Goal: Task Accomplishment & Management: Complete application form

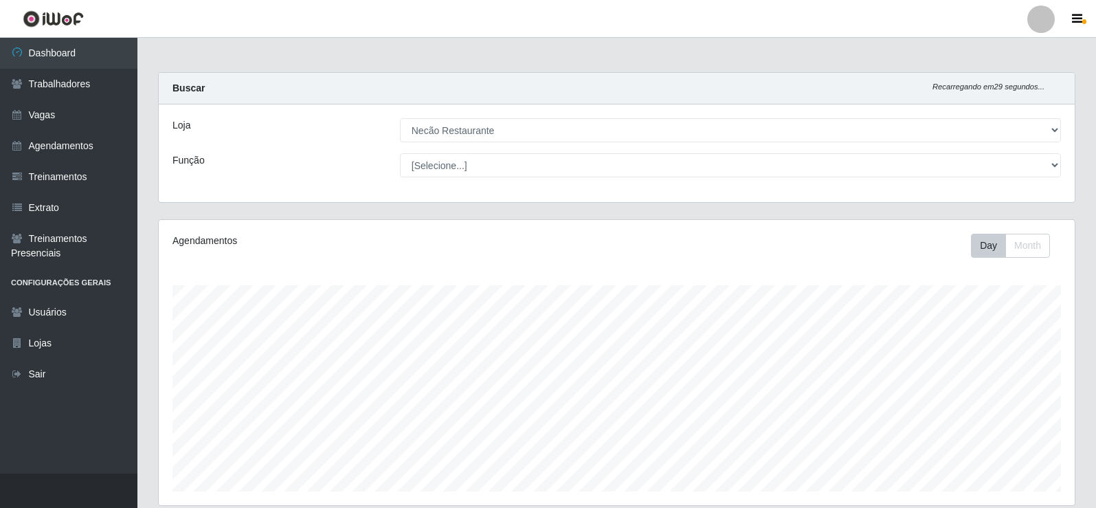
select select "334"
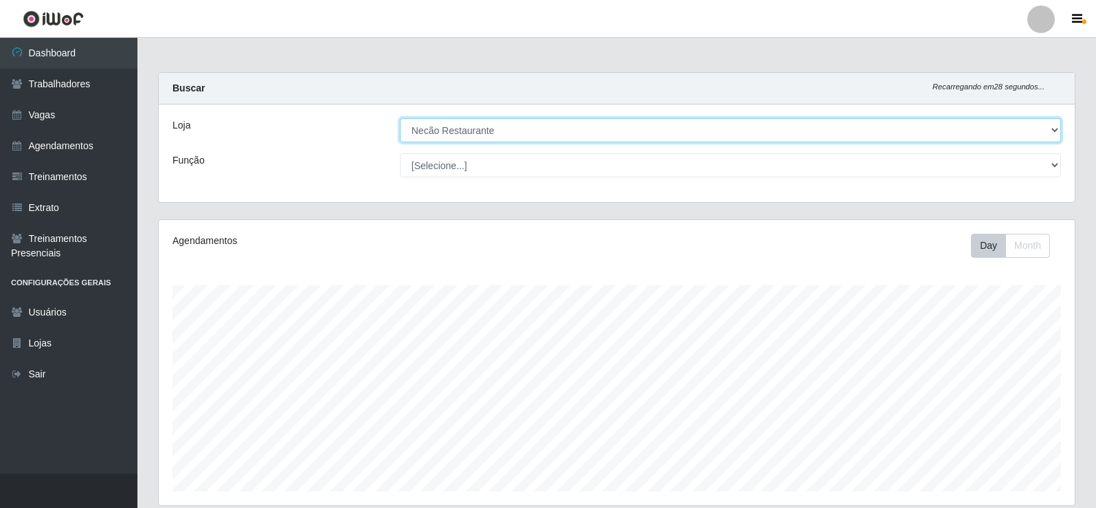
scroll to position [221, 0]
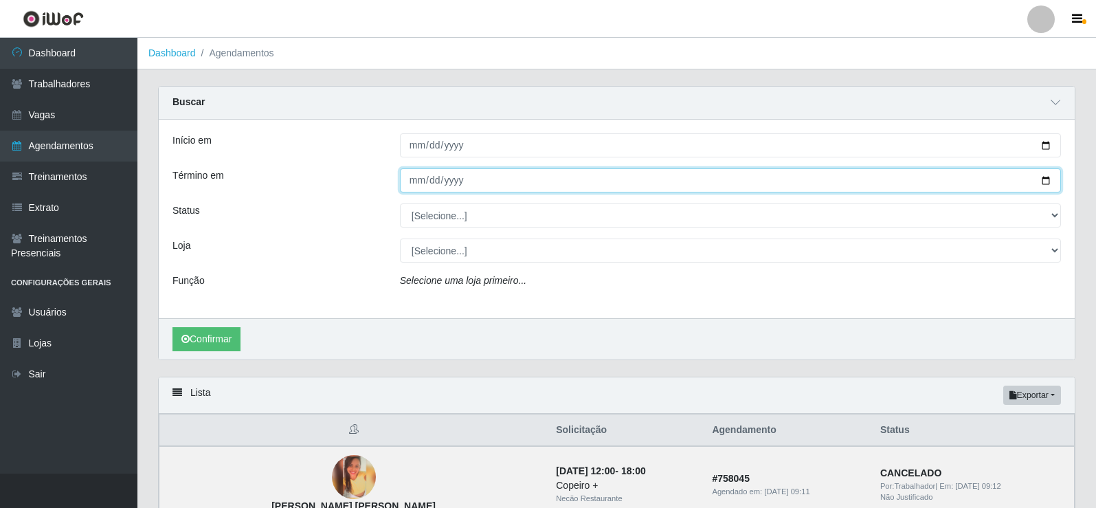
click at [1043, 179] on input "[DATE]" at bounding box center [730, 180] width 661 height 24
type input "[DATE]"
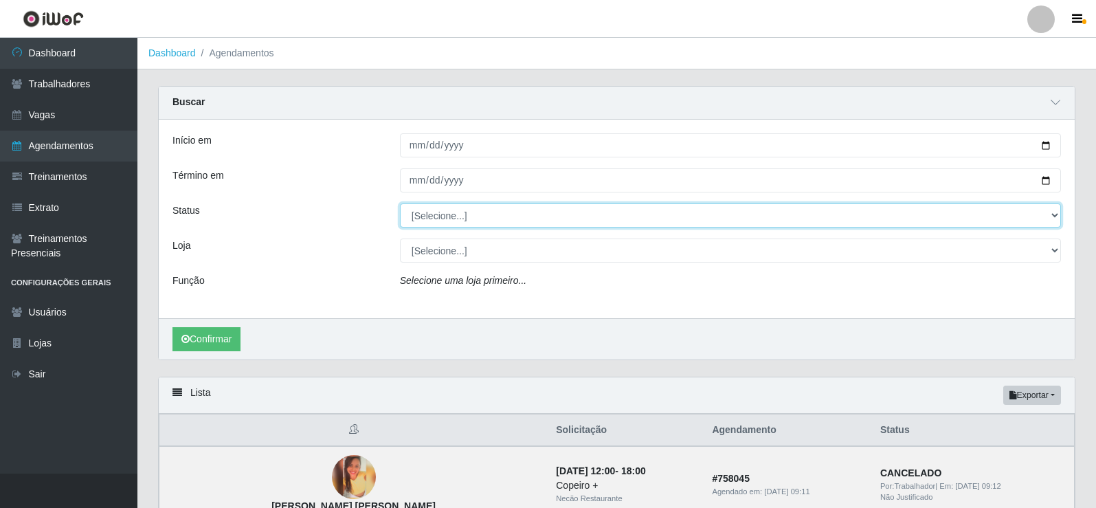
click at [495, 218] on select "[Selecione...] AGENDADO AGUARDANDO LIBERAR EM ANDAMENTO EM REVISÃO FINALIZADO C…" at bounding box center [730, 215] width 661 height 24
select select "AGENDADO"
click at [400, 204] on select "[Selecione...] AGENDADO AGUARDANDO LIBERAR EM ANDAMENTO EM REVISÃO FINALIZADO C…" at bounding box center [730, 215] width 661 height 24
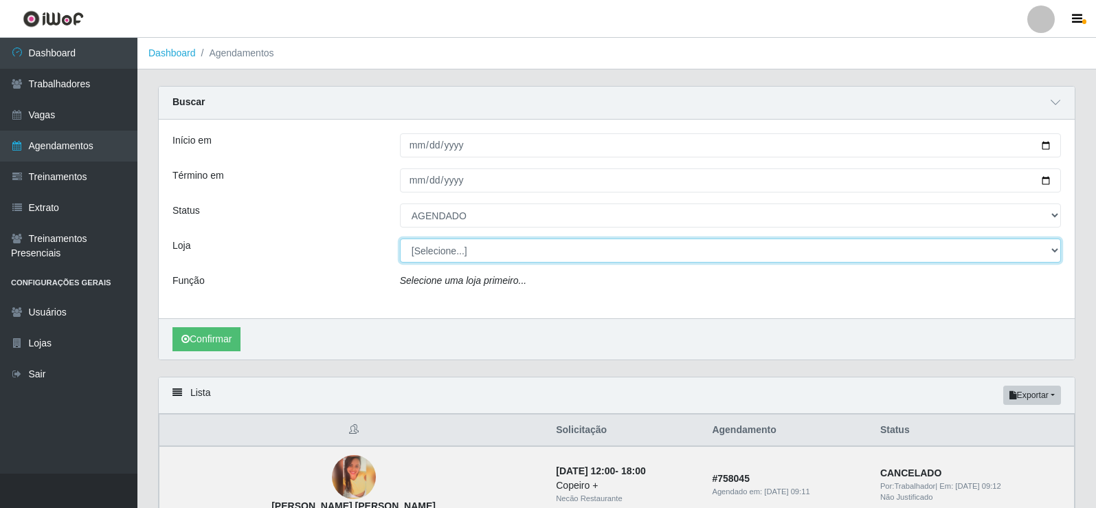
click at [470, 260] on select "[Selecione...] Necão Restaurante" at bounding box center [730, 250] width 661 height 24
select select "334"
click at [400, 239] on select "[Selecione...] Necão Restaurante" at bounding box center [730, 250] width 661 height 24
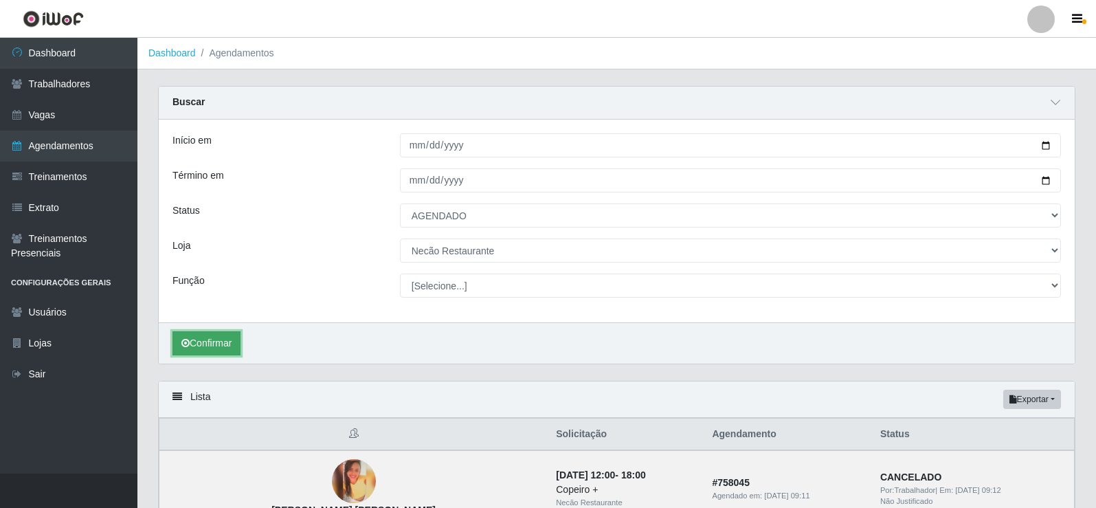
click at [220, 348] on button "Confirmar" at bounding box center [206, 343] width 68 height 24
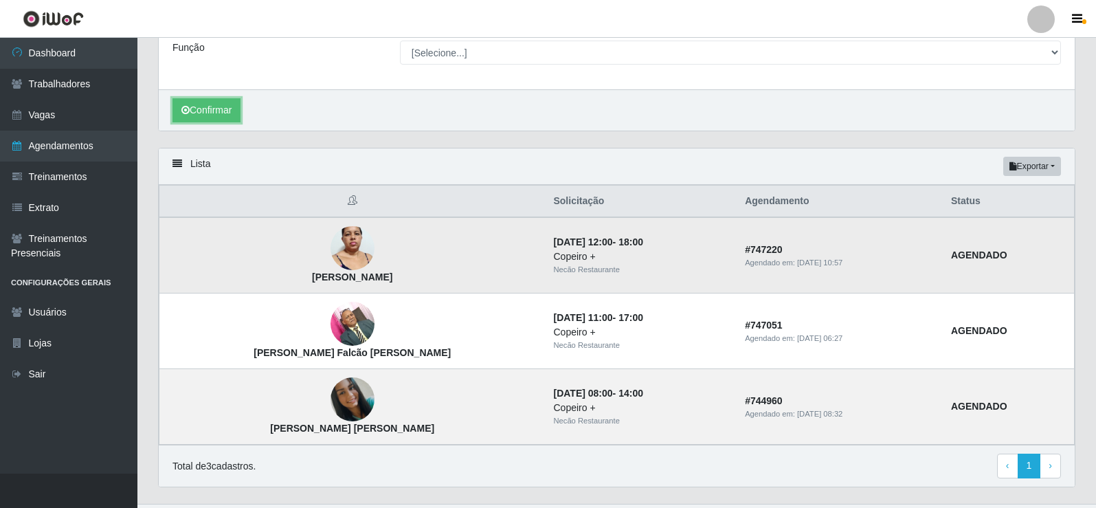
scroll to position [264, 0]
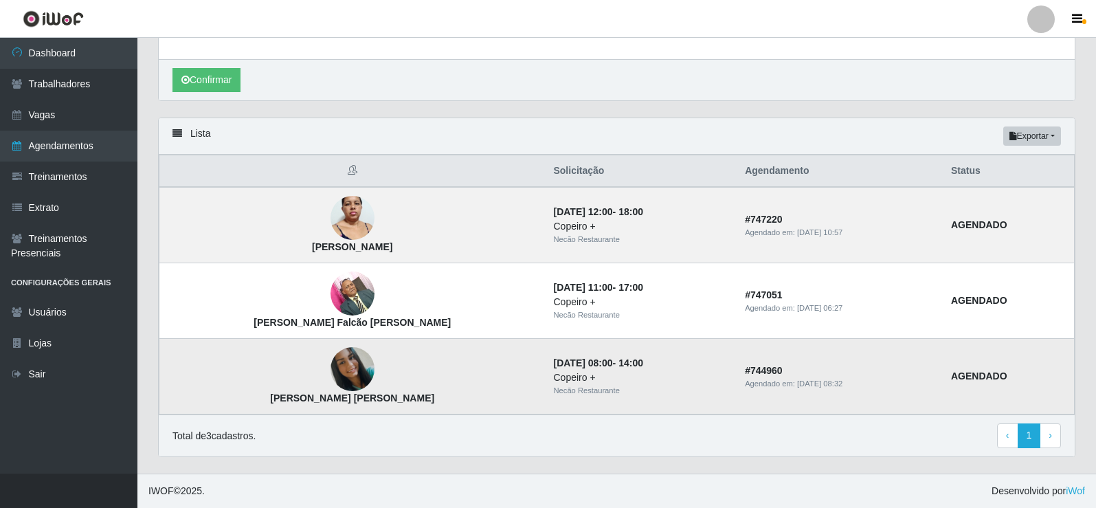
click at [330, 359] on img at bounding box center [352, 369] width 44 height 44
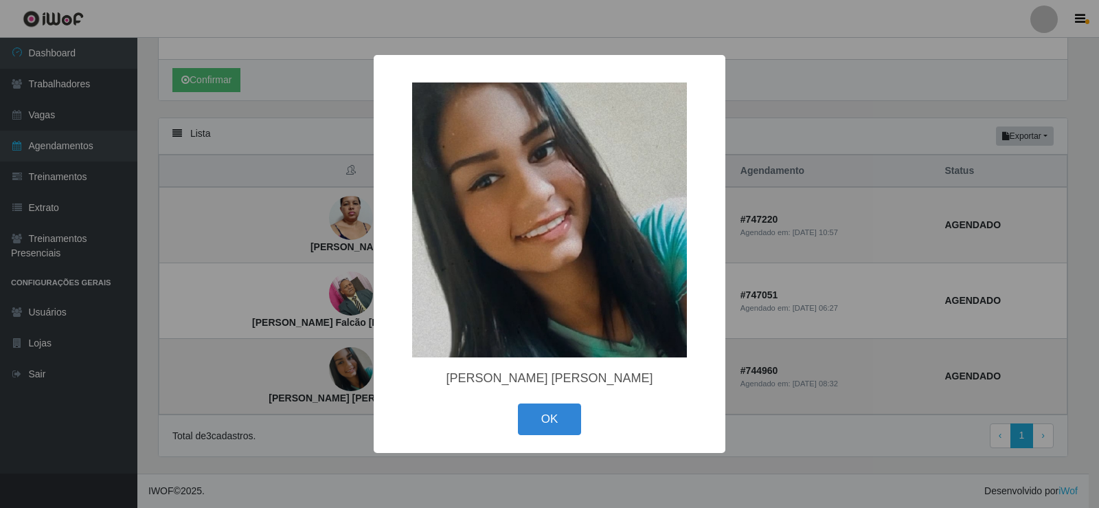
click at [303, 359] on div "× [PERSON_NAME] [PERSON_NAME] OK Cancel" at bounding box center [549, 254] width 1099 height 508
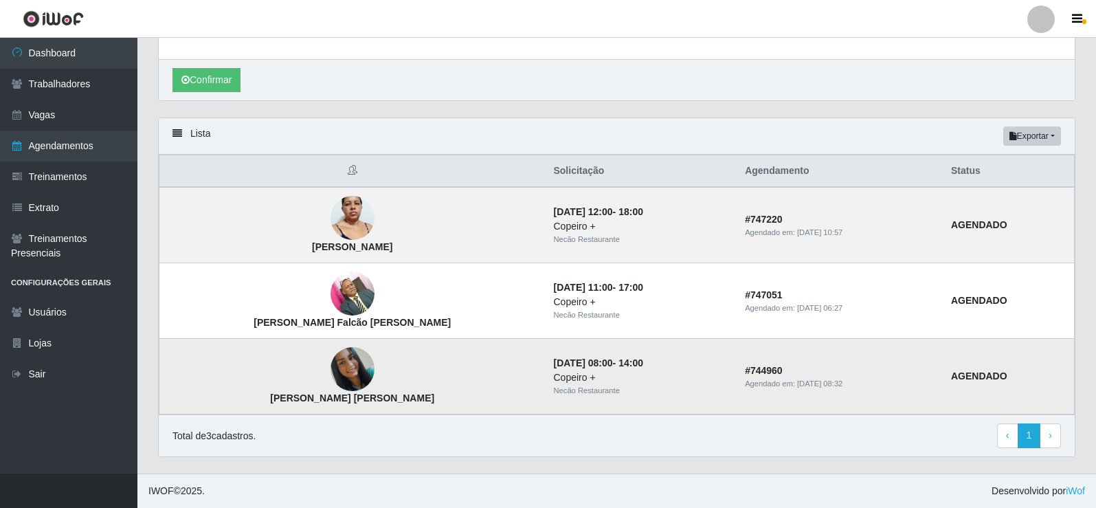
click at [330, 381] on img at bounding box center [352, 369] width 44 height 44
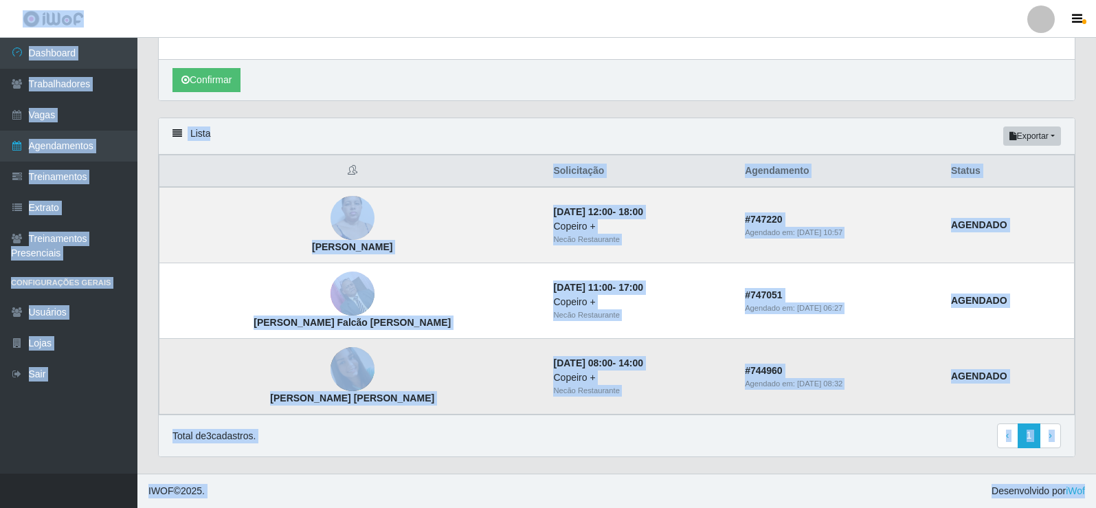
click at [330, 381] on img at bounding box center [352, 369] width 44 height 44
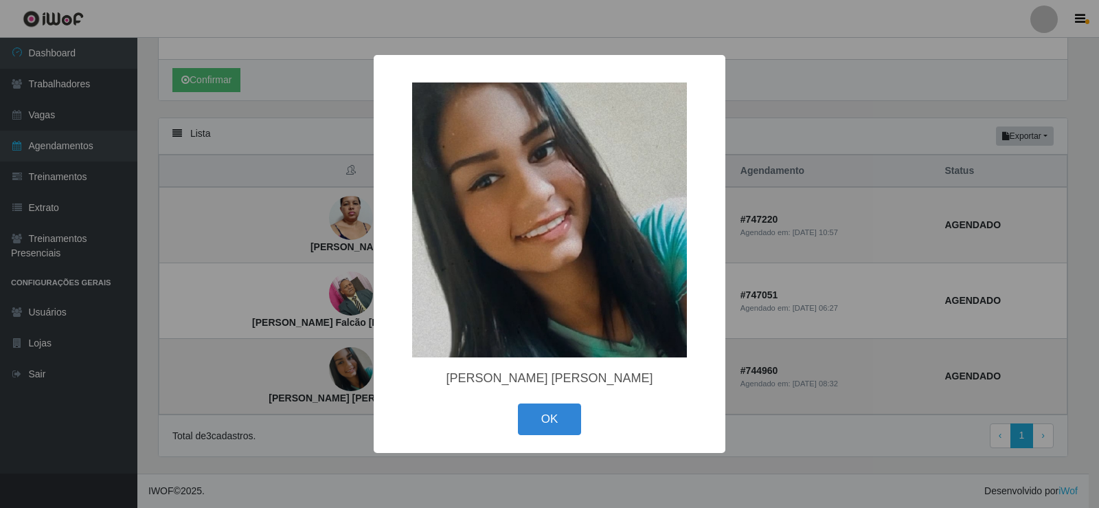
click at [315, 381] on div "× [PERSON_NAME] [PERSON_NAME] OK Cancel" at bounding box center [549, 254] width 1099 height 508
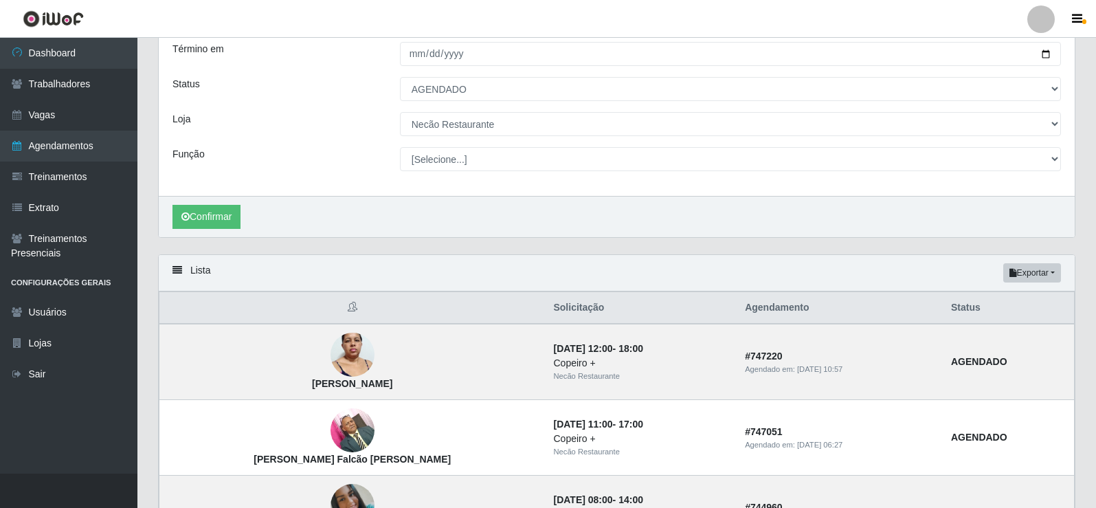
scroll to position [58, 0]
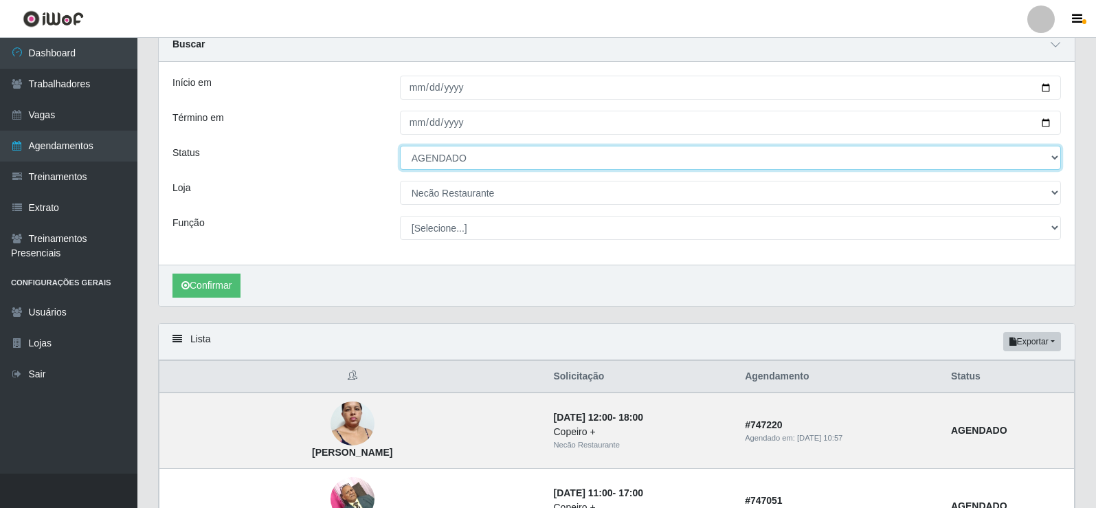
click at [585, 159] on select "[Selecione...] AGENDADO AGUARDANDO LIBERAR EM ANDAMENTO EM REVISÃO FINALIZADO C…" at bounding box center [730, 158] width 661 height 24
select select "CANCELADO"
click at [400, 146] on select "[Selecione...] AGENDADO AGUARDANDO LIBERAR EM ANDAMENTO EM REVISÃO FINALIZADO C…" at bounding box center [730, 158] width 661 height 24
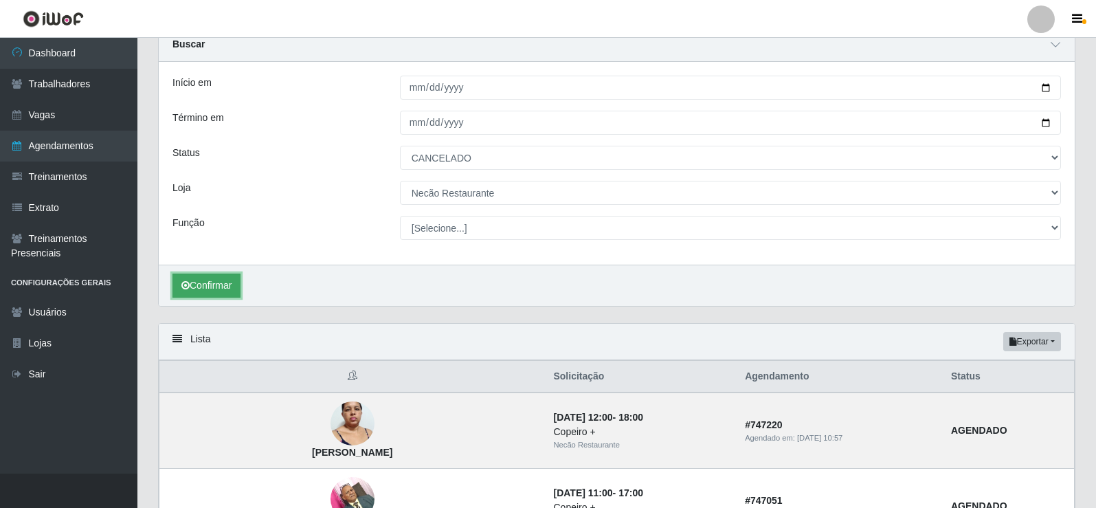
click at [214, 278] on button "Confirmar" at bounding box center [206, 285] width 68 height 24
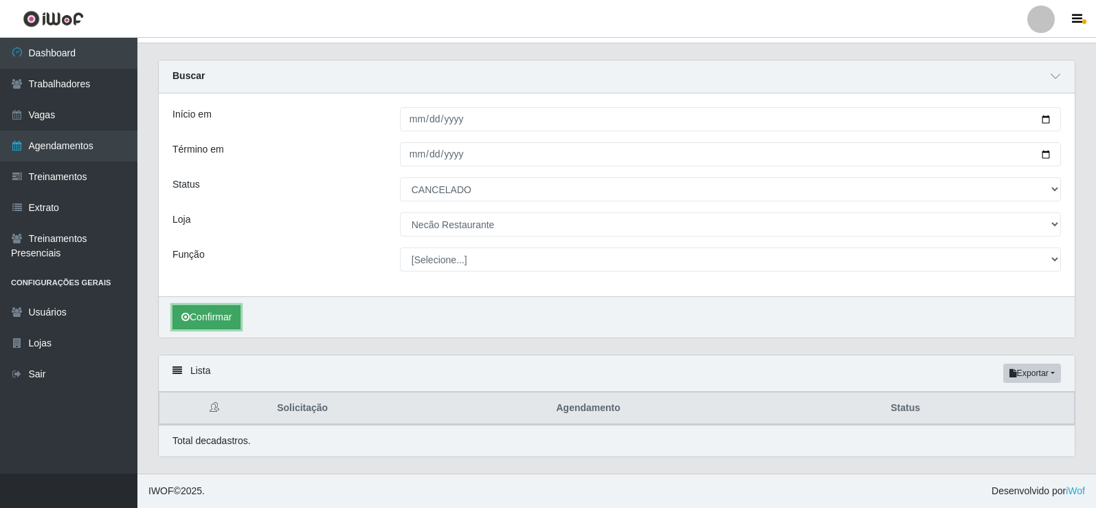
click at [216, 313] on button "Confirmar" at bounding box center [206, 317] width 68 height 24
click at [212, 317] on button "Confirmar" at bounding box center [206, 317] width 68 height 24
click at [204, 313] on button "Confirmar" at bounding box center [206, 317] width 68 height 24
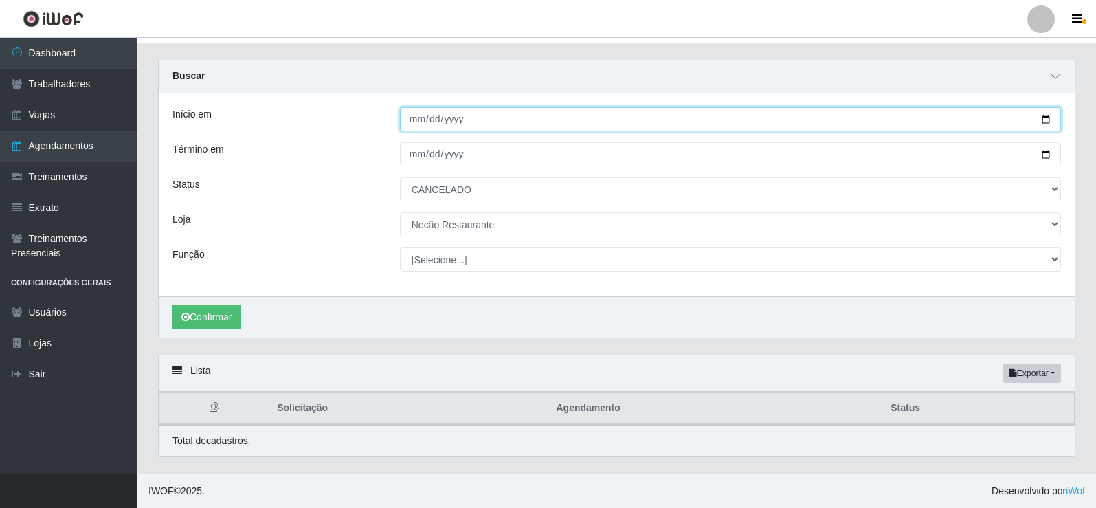
click at [1041, 117] on input "[DATE]" at bounding box center [730, 119] width 661 height 24
type input "[DATE]"
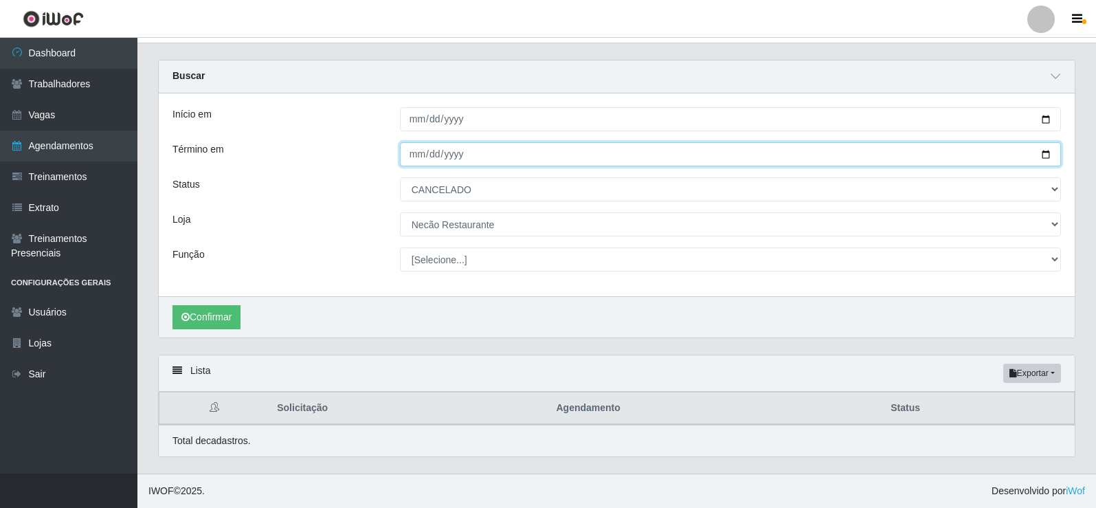
click at [1043, 155] on input "[DATE]" at bounding box center [730, 154] width 661 height 24
type input "[DATE]"
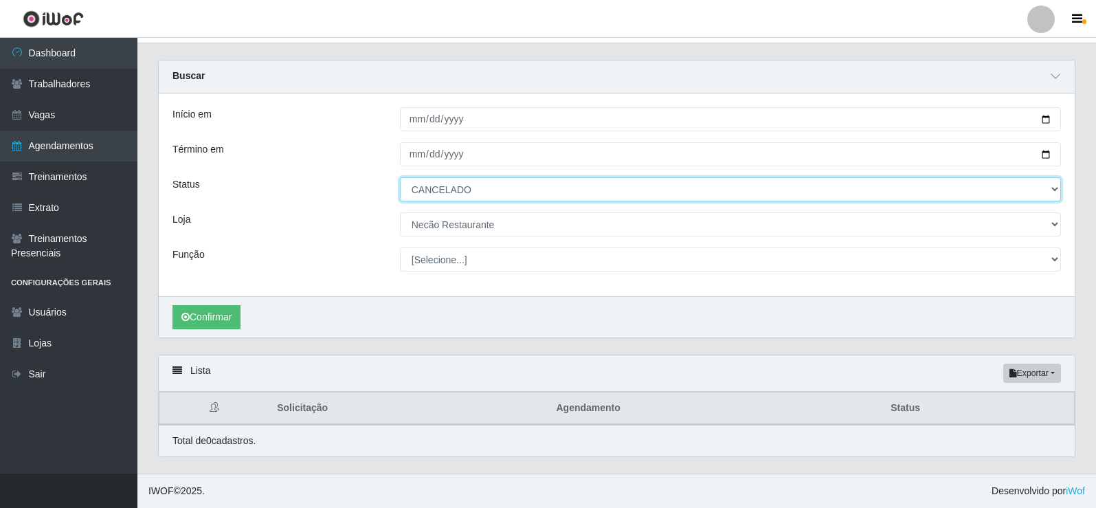
click at [549, 193] on select "[Selecione...] AGENDADO AGUARDANDO LIBERAR EM ANDAMENTO EM REVISÃO FINALIZADO C…" at bounding box center [730, 189] width 661 height 24
click at [400, 177] on select "[Selecione...] AGENDADO AGUARDANDO LIBERAR EM ANDAMENTO EM REVISÃO FINALIZADO C…" at bounding box center [730, 189] width 661 height 24
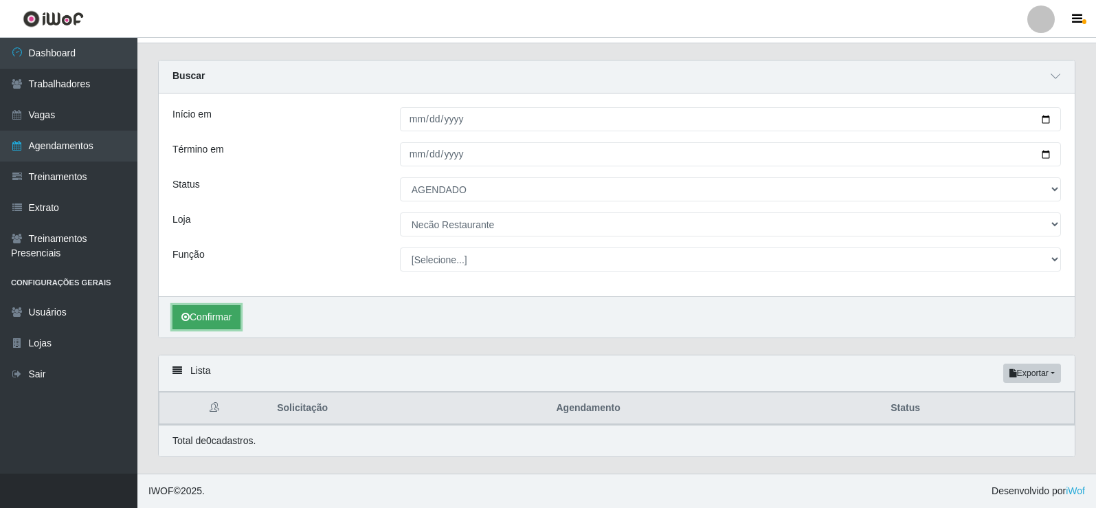
click at [227, 315] on button "Confirmar" at bounding box center [206, 317] width 68 height 24
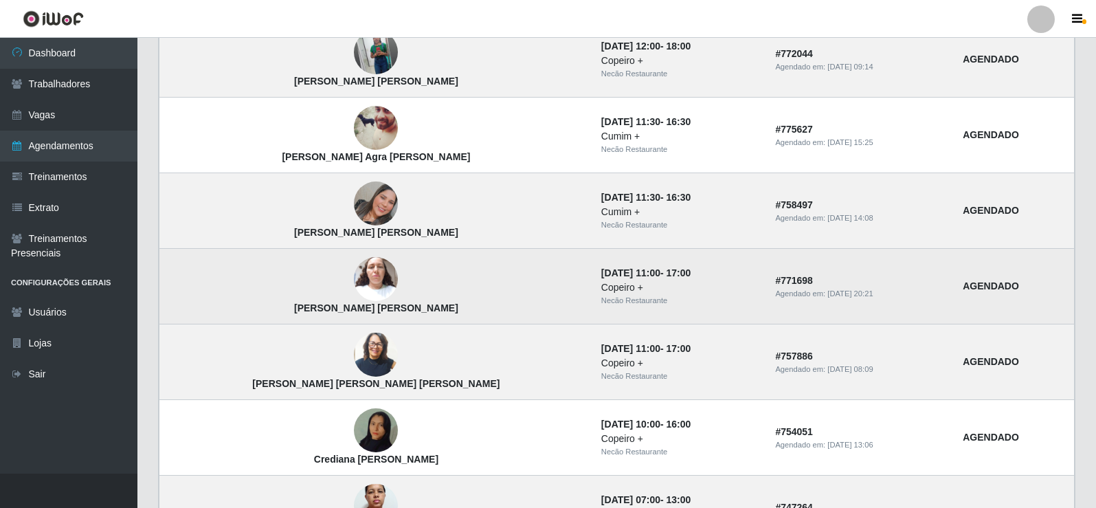
scroll to position [360, 0]
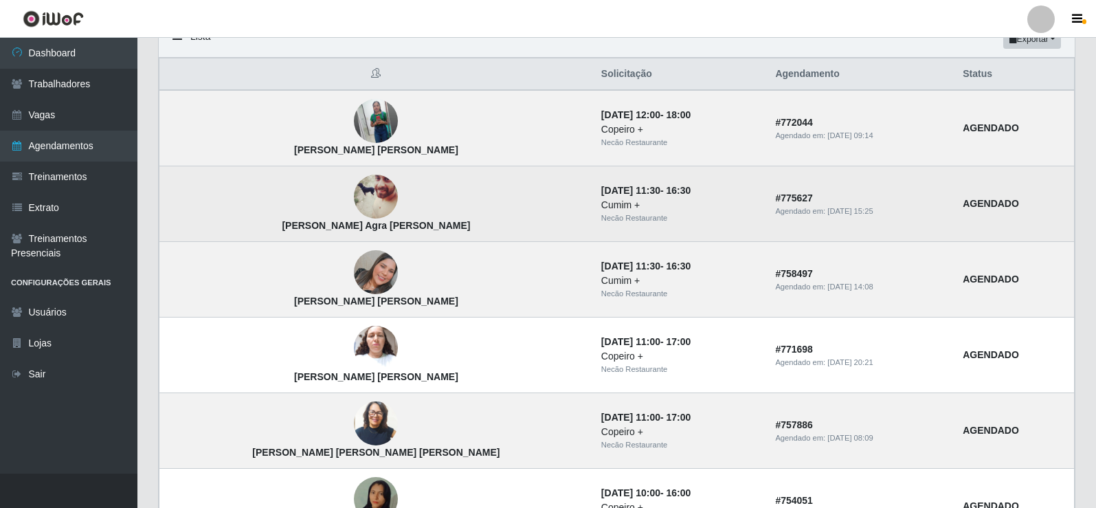
click at [354, 199] on img at bounding box center [376, 196] width 44 height 55
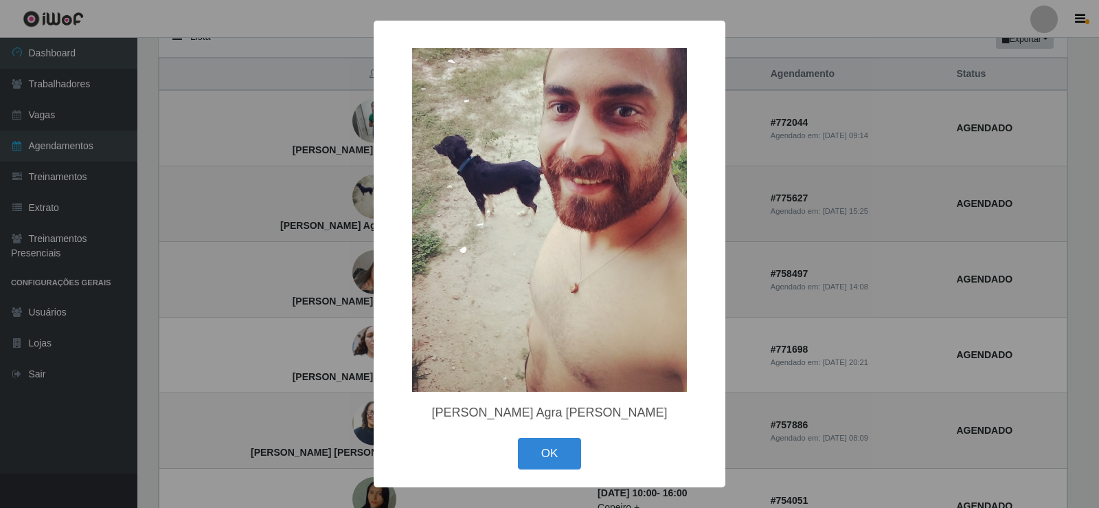
click at [346, 199] on div "× [PERSON_NAME] Agra [PERSON_NAME] OK Cancel" at bounding box center [549, 254] width 1099 height 508
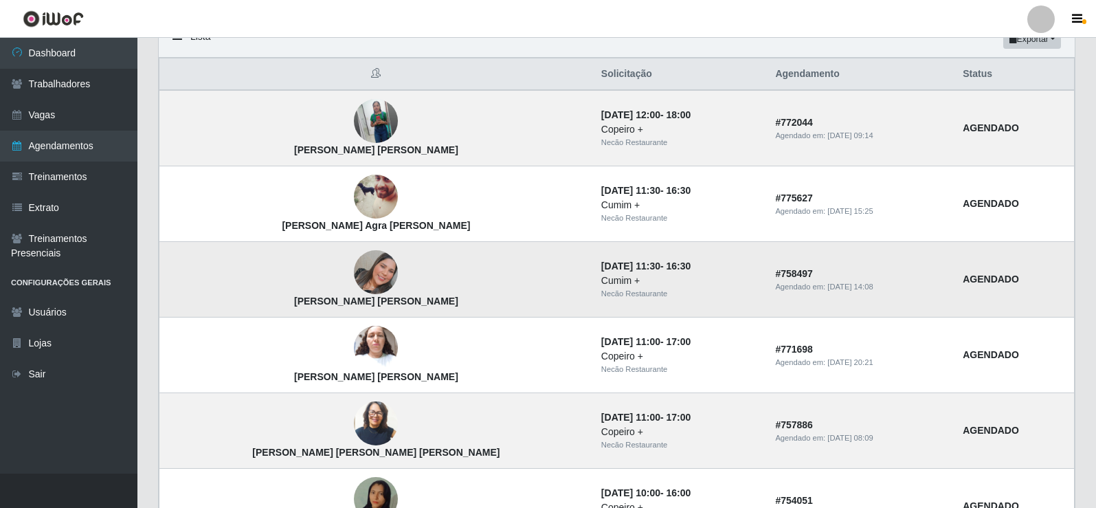
click at [354, 275] on img at bounding box center [376, 272] width 44 height 44
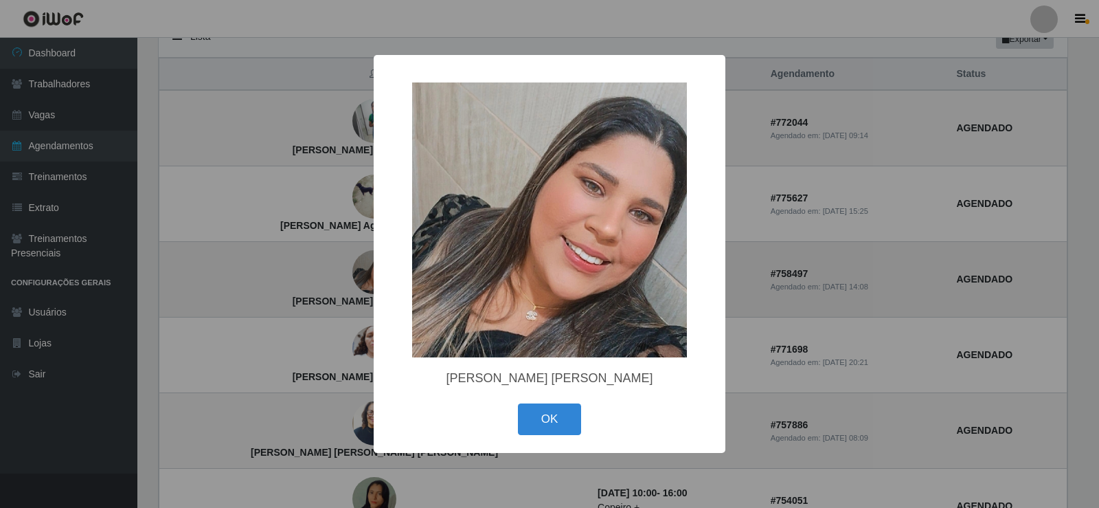
click at [327, 275] on div "× [PERSON_NAME] [PERSON_NAME] OK Cancel" at bounding box center [549, 254] width 1099 height 508
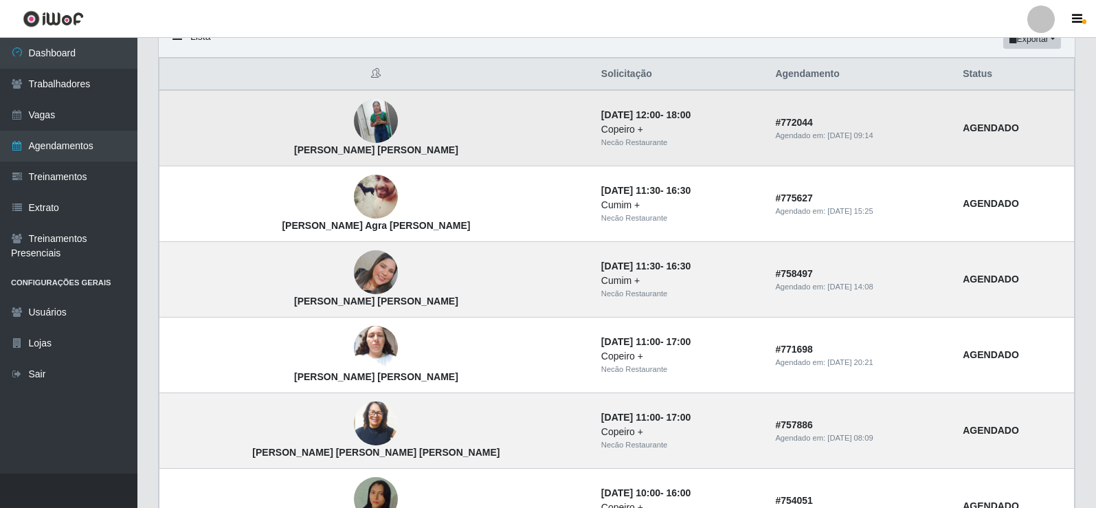
click at [354, 106] on img at bounding box center [376, 120] width 44 height 55
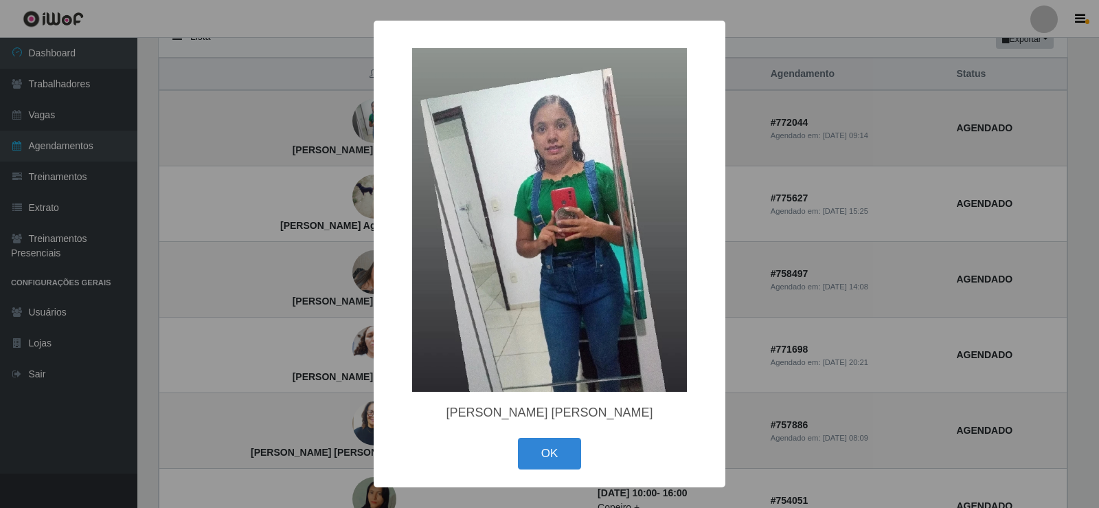
click at [324, 106] on div "× [PERSON_NAME] [PERSON_NAME] OK Cancel" at bounding box center [549, 254] width 1099 height 508
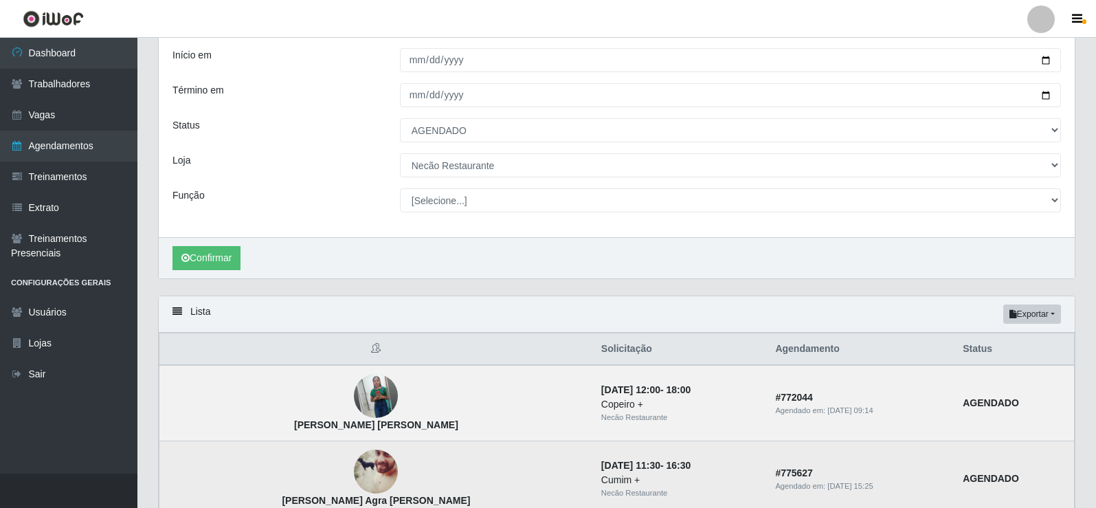
scroll to position [16, 0]
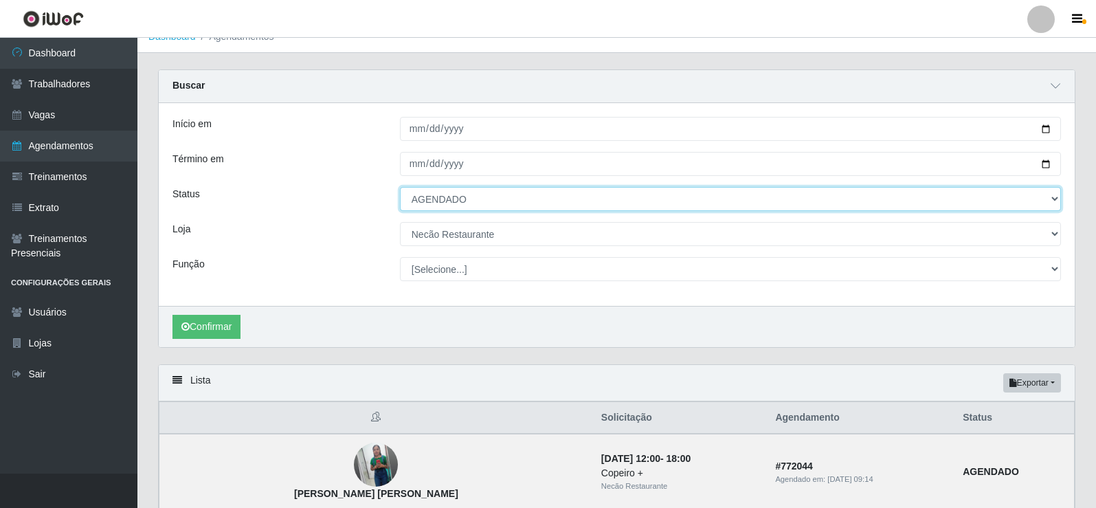
click at [437, 209] on select "[Selecione...] AGENDADO AGUARDANDO LIBERAR EM ANDAMENTO EM REVISÃO FINALIZADO C…" at bounding box center [730, 199] width 661 height 24
click at [400, 188] on select "[Selecione...] AGENDADO AGUARDANDO LIBERAR EM ANDAMENTO EM REVISÃO FINALIZADO C…" at bounding box center [730, 199] width 661 height 24
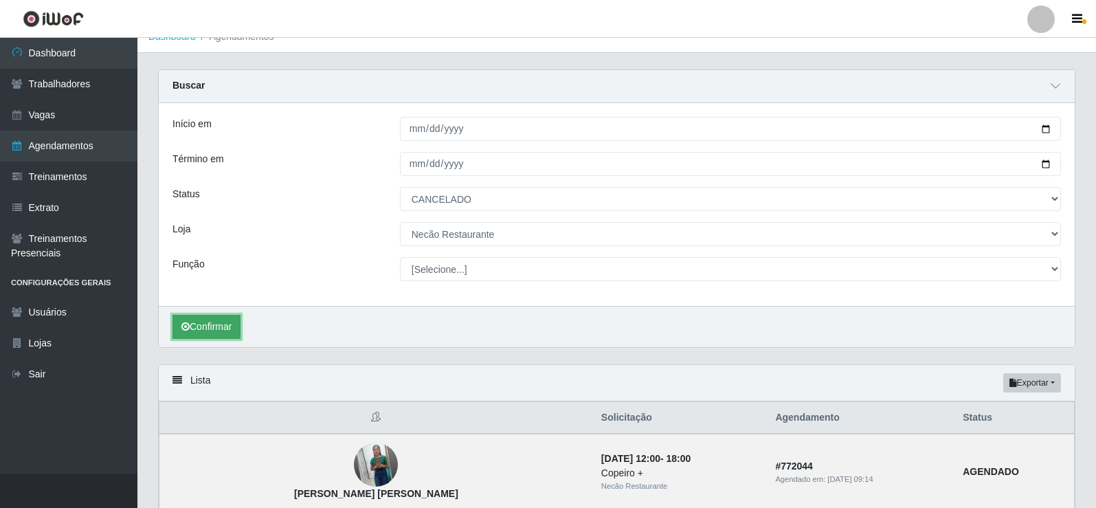
click at [223, 317] on button "Confirmar" at bounding box center [206, 327] width 68 height 24
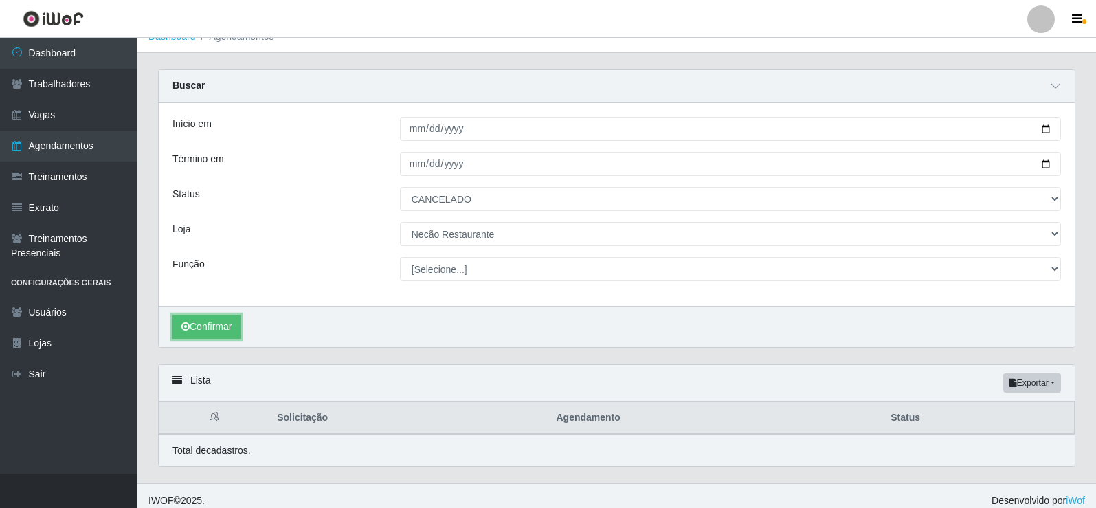
scroll to position [27, 0]
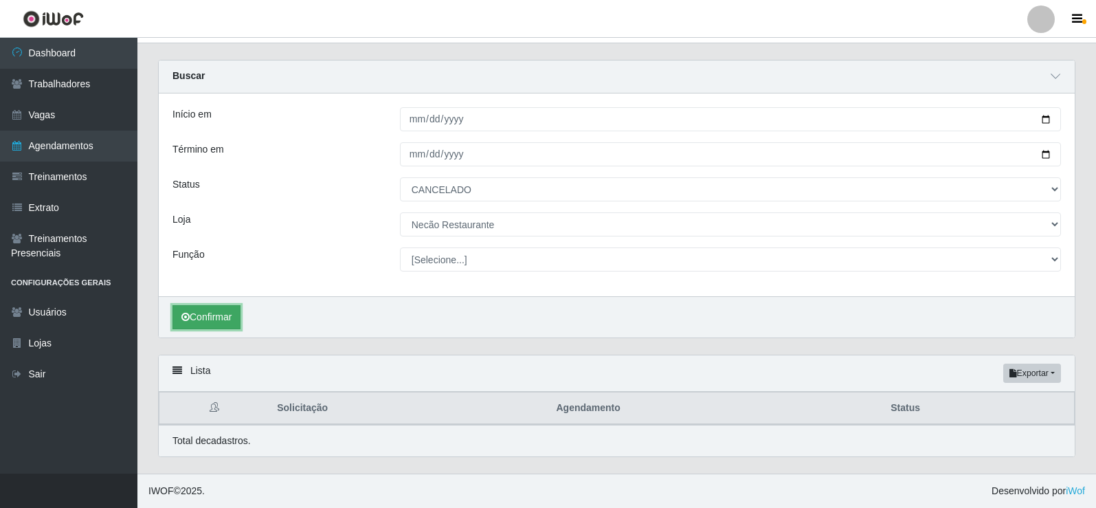
click at [231, 320] on button "Confirmar" at bounding box center [206, 317] width 68 height 24
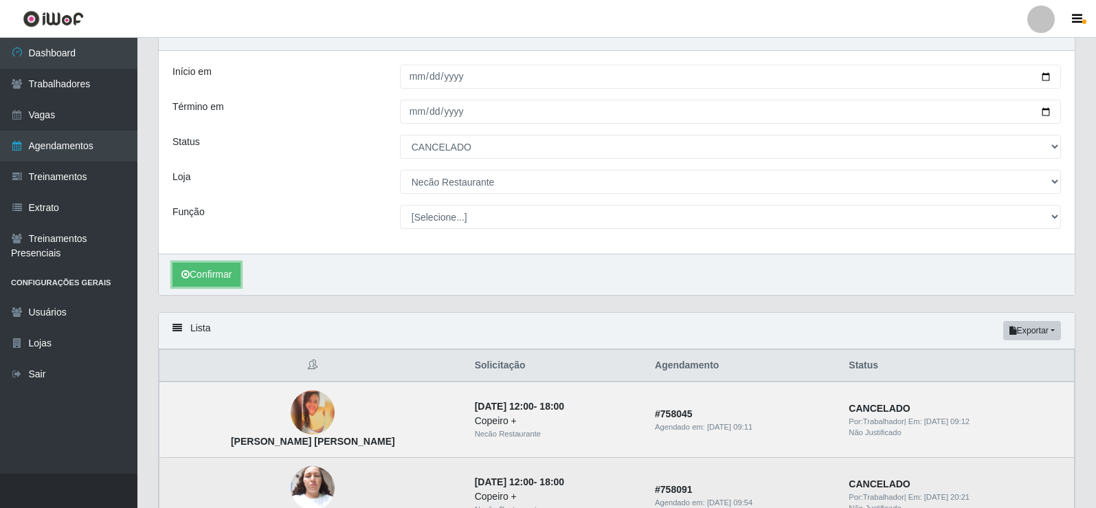
scroll to position [0, 0]
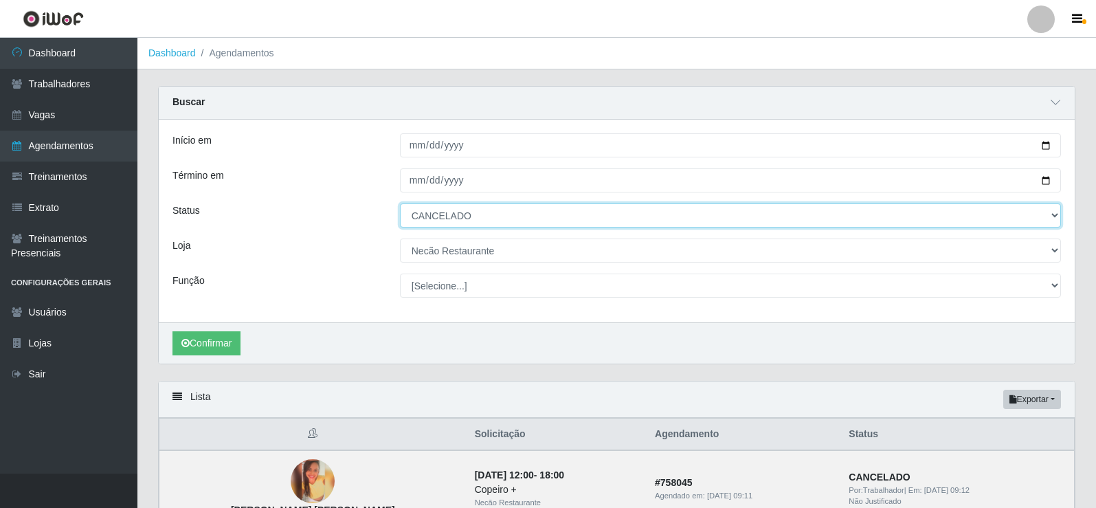
click at [520, 216] on select "[Selecione...] AGENDADO AGUARDANDO LIBERAR EM ANDAMENTO EM REVISÃO FINALIZADO C…" at bounding box center [730, 215] width 661 height 24
select select "AGENDADO"
click at [400, 204] on select "[Selecione...] AGENDADO AGUARDANDO LIBERAR EM ANDAMENTO EM REVISÃO FINALIZADO C…" at bounding box center [730, 215] width 661 height 24
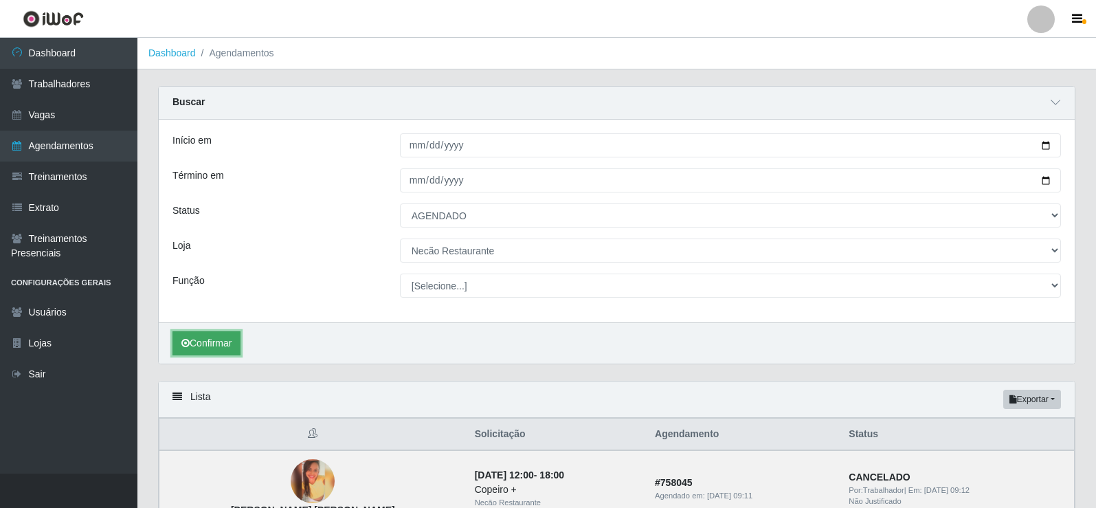
click at [214, 342] on button "Confirmar" at bounding box center [206, 343] width 68 height 24
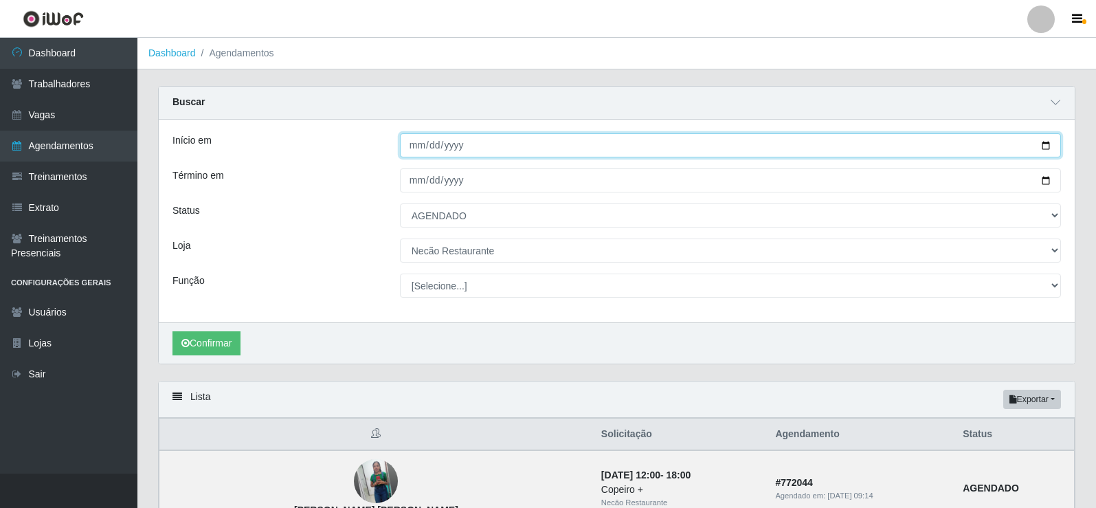
click at [496, 148] on input "[DATE]" at bounding box center [730, 145] width 661 height 24
click at [1045, 150] on input "[DATE]" at bounding box center [730, 145] width 661 height 24
type input "[DATE]"
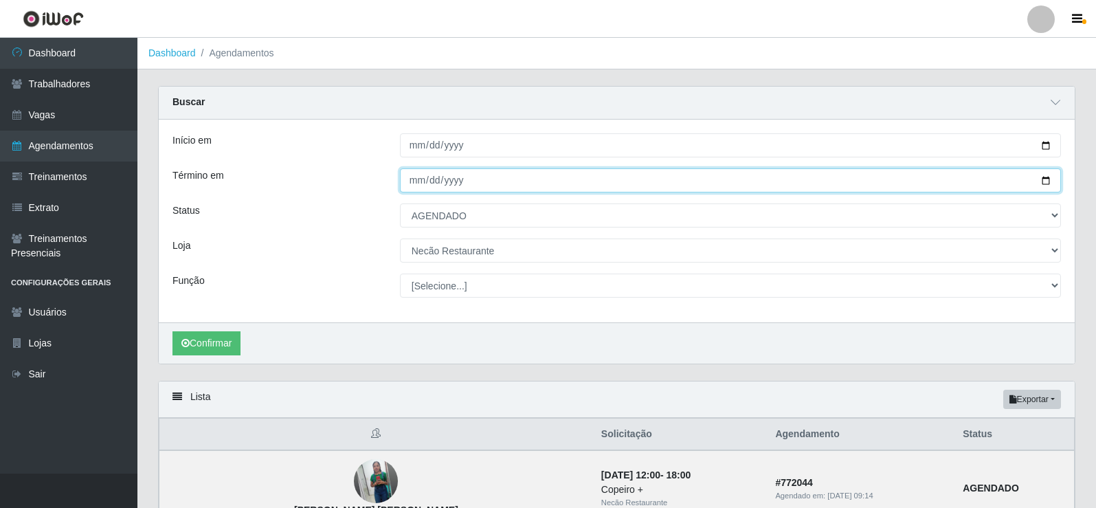
click at [1046, 181] on input "[DATE]" at bounding box center [730, 180] width 661 height 24
type input "[DATE]"
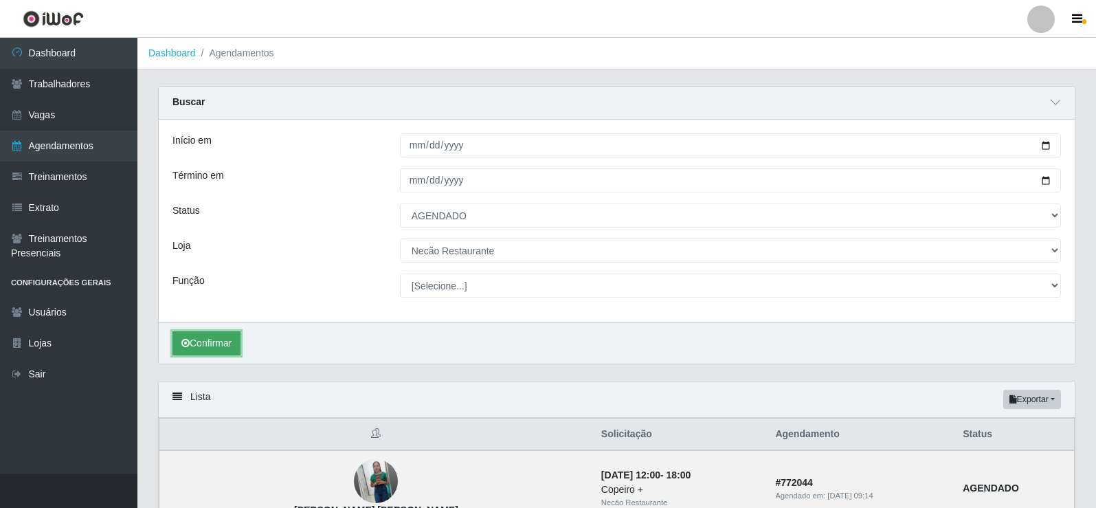
click at [198, 345] on button "Confirmar" at bounding box center [206, 343] width 68 height 24
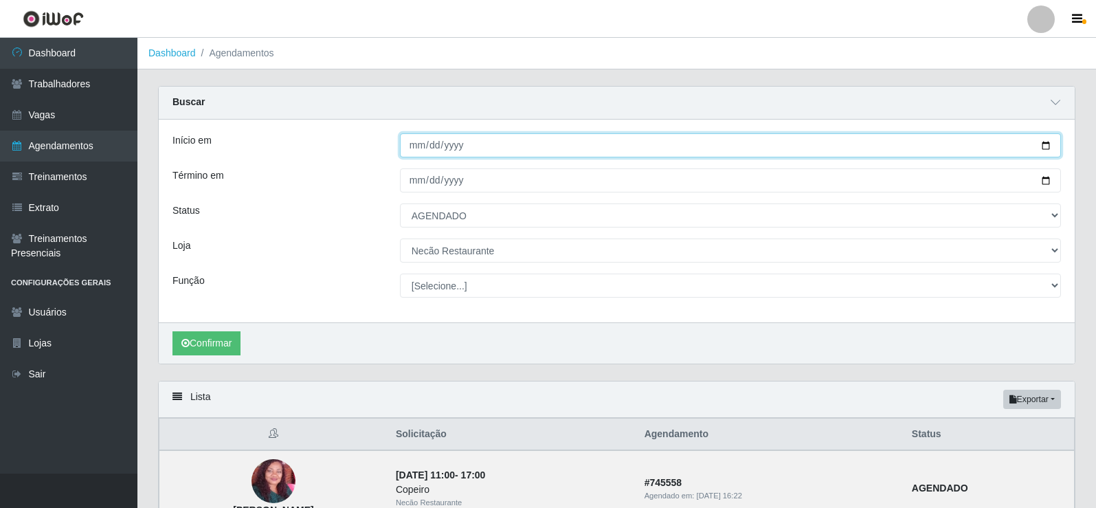
click at [1049, 148] on input "[DATE]" at bounding box center [730, 145] width 661 height 24
type input "[DATE]"
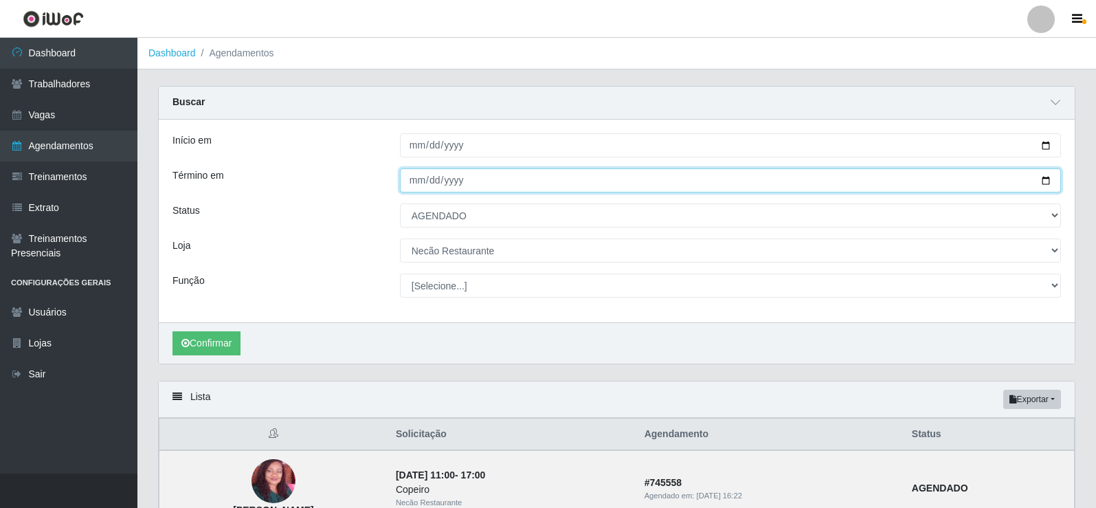
click at [1045, 179] on input "[DATE]" at bounding box center [730, 180] width 661 height 24
type input "[DATE]"
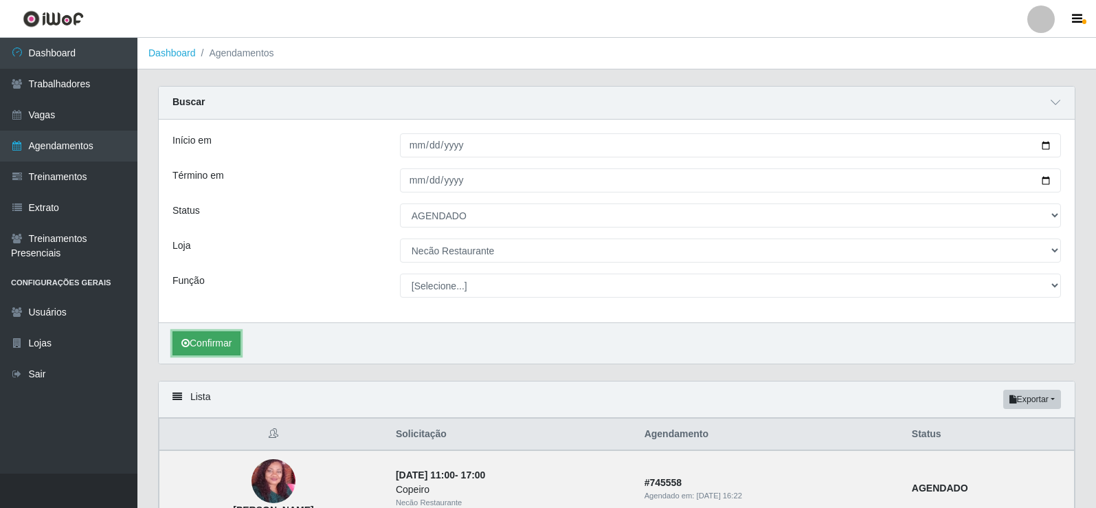
click at [214, 344] on button "Confirmar" at bounding box center [206, 343] width 68 height 24
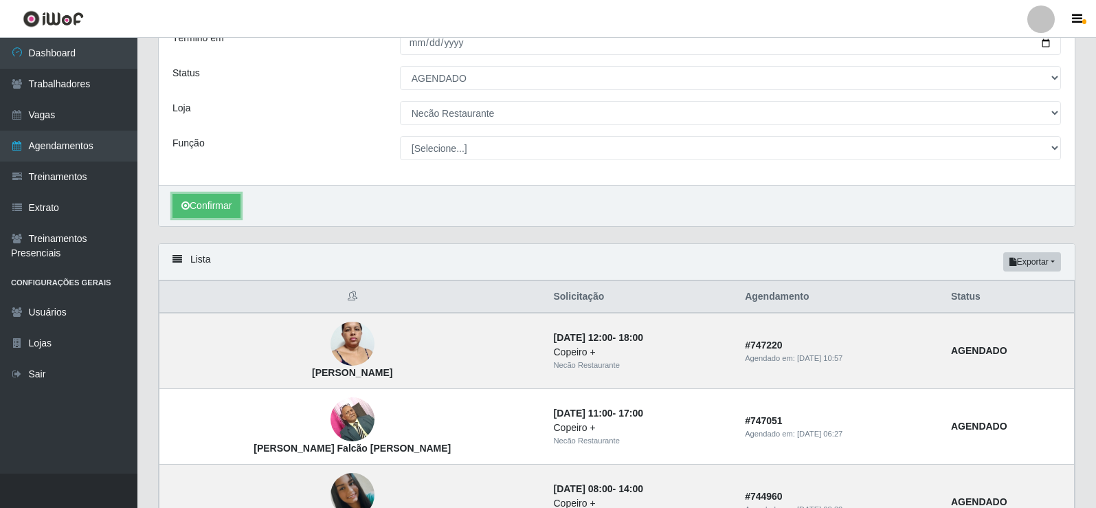
scroll to position [206, 0]
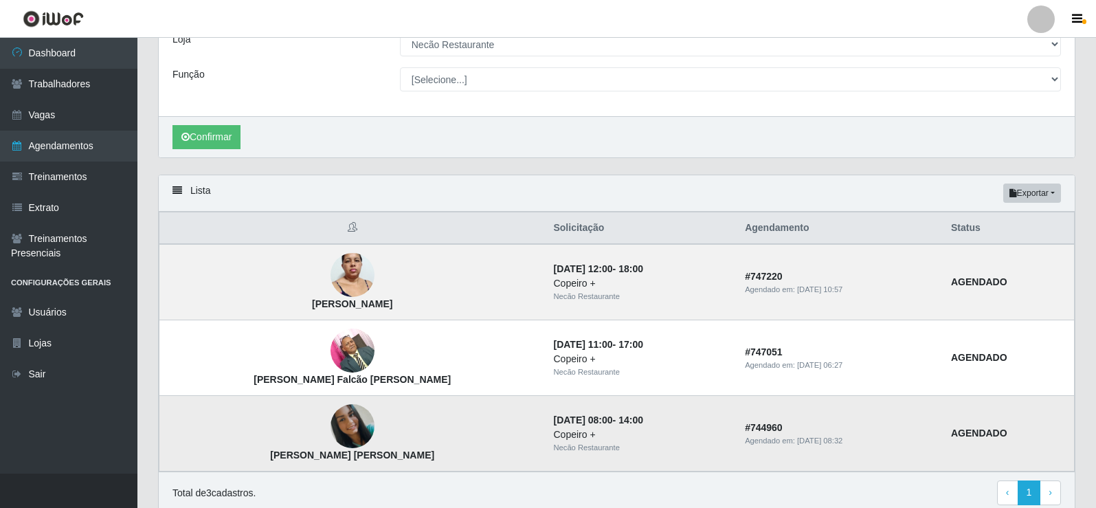
click at [330, 431] on img at bounding box center [352, 426] width 44 height 44
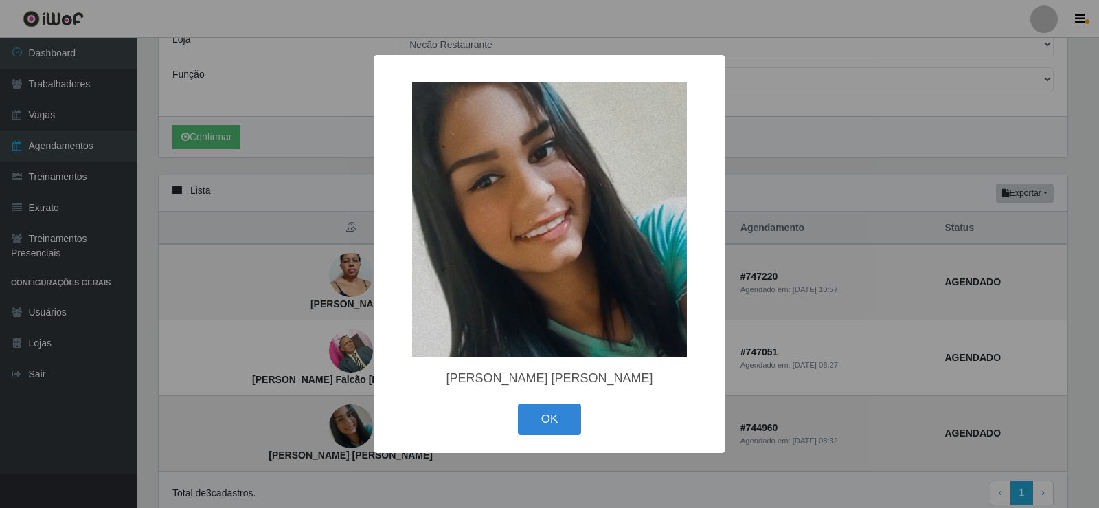
click at [306, 431] on div "× [PERSON_NAME] [PERSON_NAME] OK Cancel" at bounding box center [549, 254] width 1099 height 508
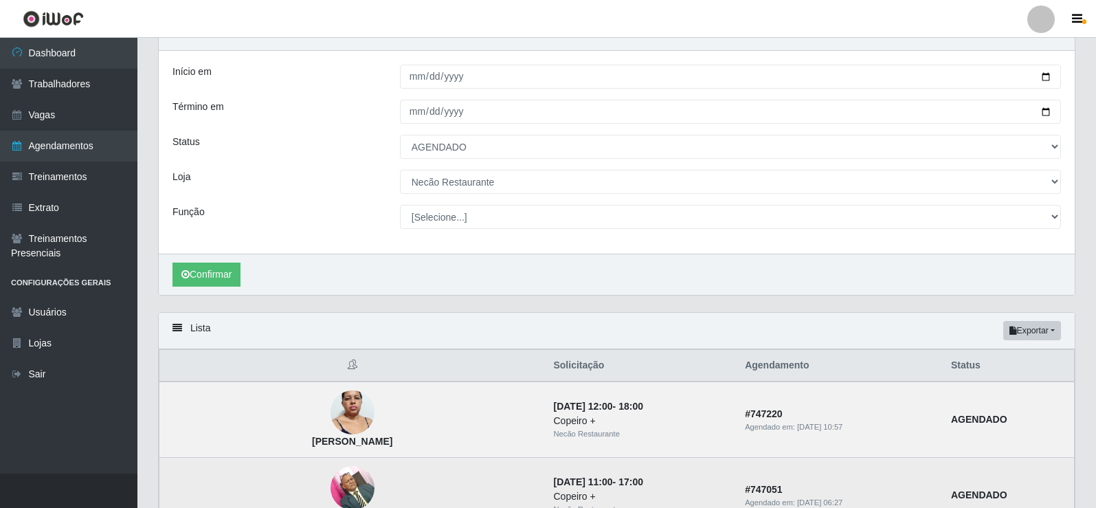
scroll to position [0, 0]
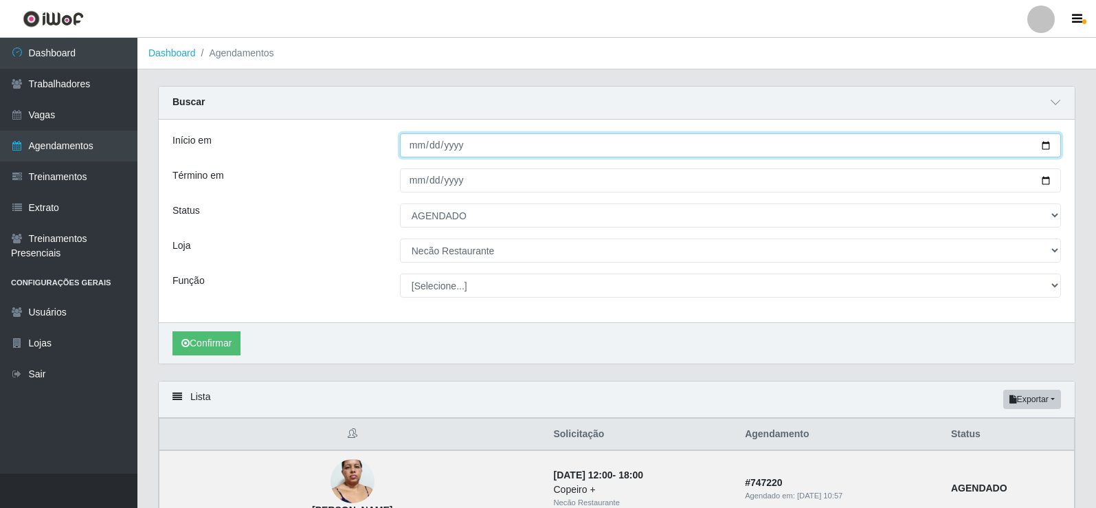
click at [1050, 146] on input "[DATE]" at bounding box center [730, 145] width 661 height 24
click at [1045, 146] on input "[DATE]" at bounding box center [730, 145] width 661 height 24
click at [1042, 146] on input "[DATE]" at bounding box center [730, 145] width 661 height 24
click at [951, 156] on input "[DATE]" at bounding box center [730, 145] width 661 height 24
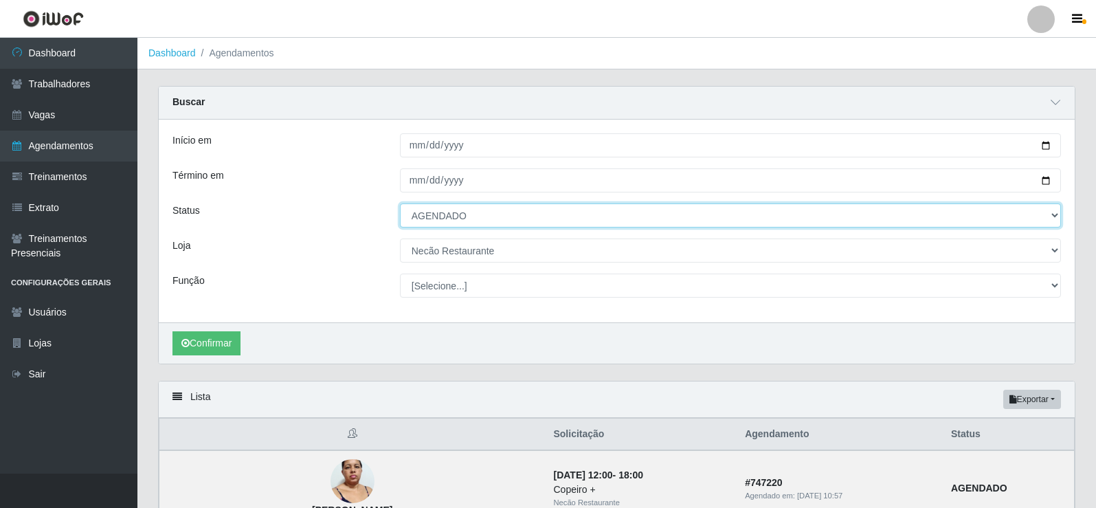
click at [439, 213] on select "[Selecione...] AGENDADO AGUARDANDO LIBERAR EM ANDAMENTO EM REVISÃO FINALIZADO C…" at bounding box center [730, 215] width 661 height 24
select select "CANCELADO"
click at [400, 204] on select "[Selecione...] AGENDADO AGUARDANDO LIBERAR EM ANDAMENTO EM REVISÃO FINALIZADO C…" at bounding box center [730, 215] width 661 height 24
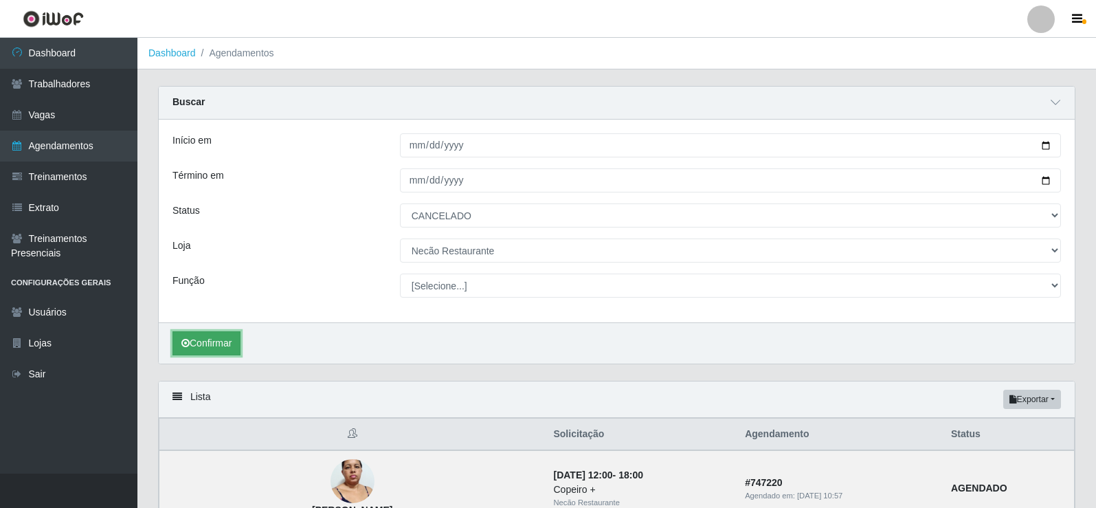
click at [207, 344] on button "Confirmar" at bounding box center [206, 343] width 68 height 24
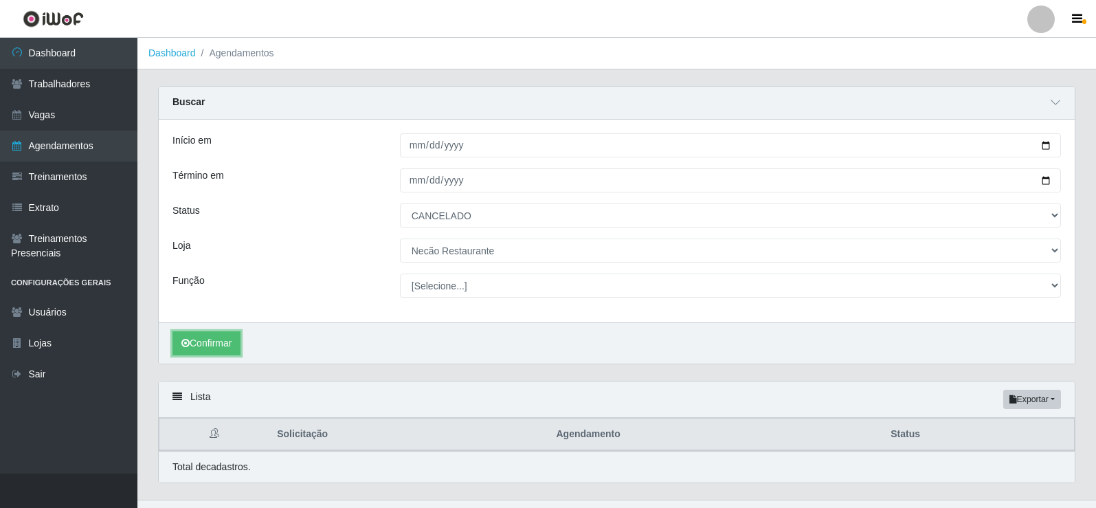
scroll to position [27, 0]
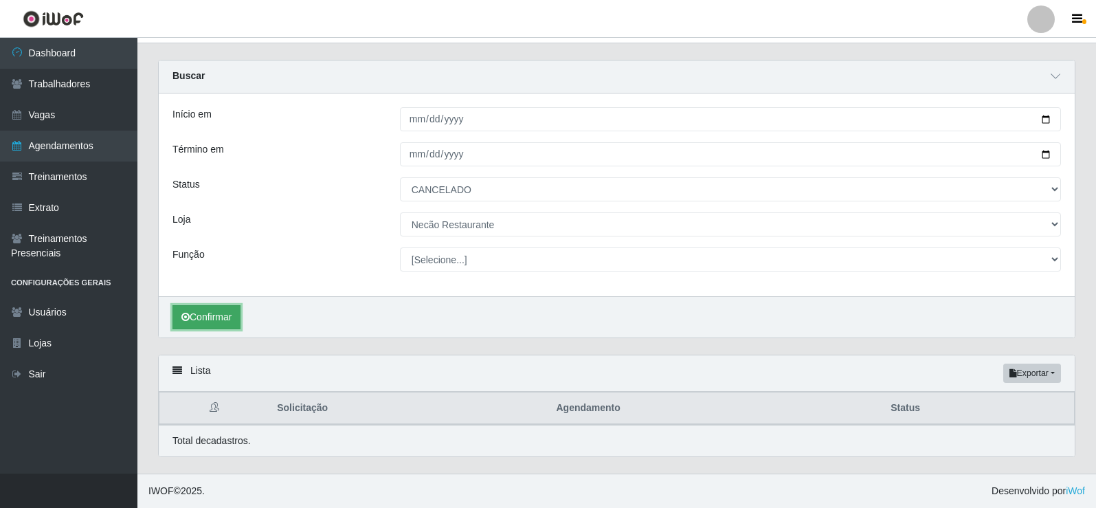
click at [225, 317] on button "Confirmar" at bounding box center [206, 317] width 68 height 24
click at [209, 319] on button "Confirmar" at bounding box center [206, 317] width 68 height 24
